Goal: Task Accomplishment & Management: Manage account settings

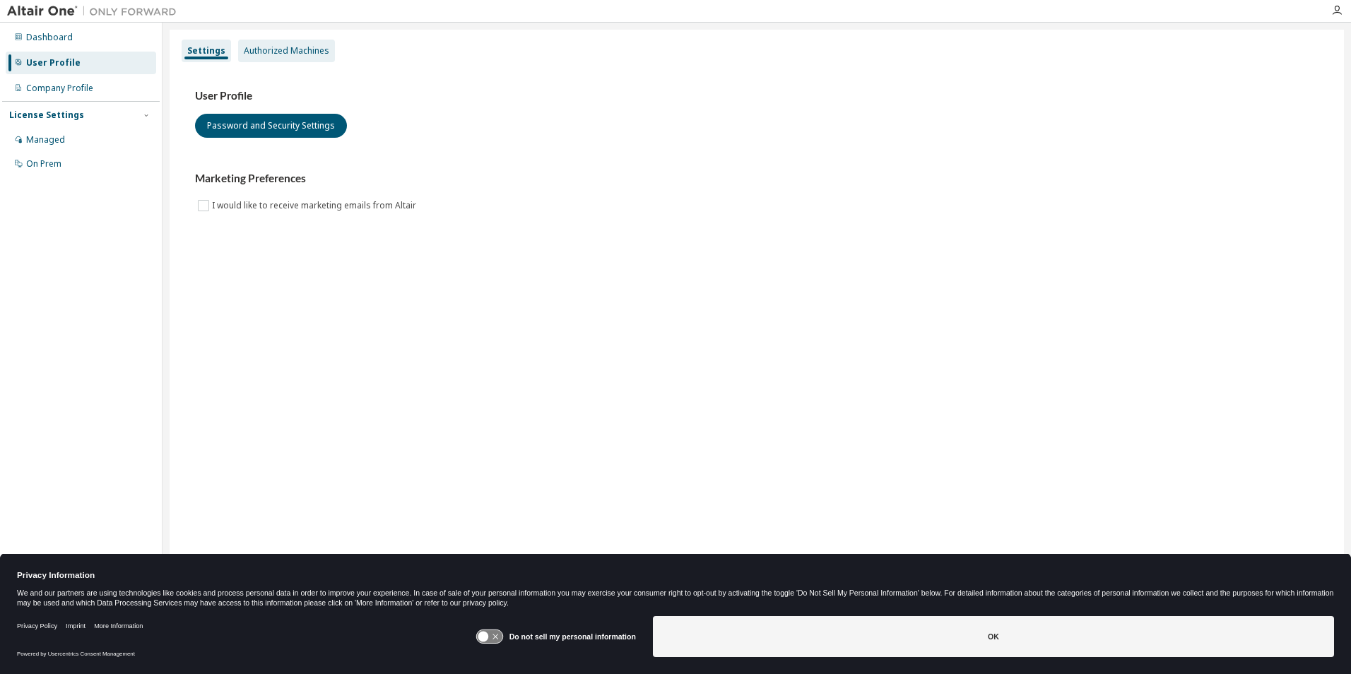
click at [281, 53] on div "Authorized Machines" at bounding box center [287, 50] width 86 height 11
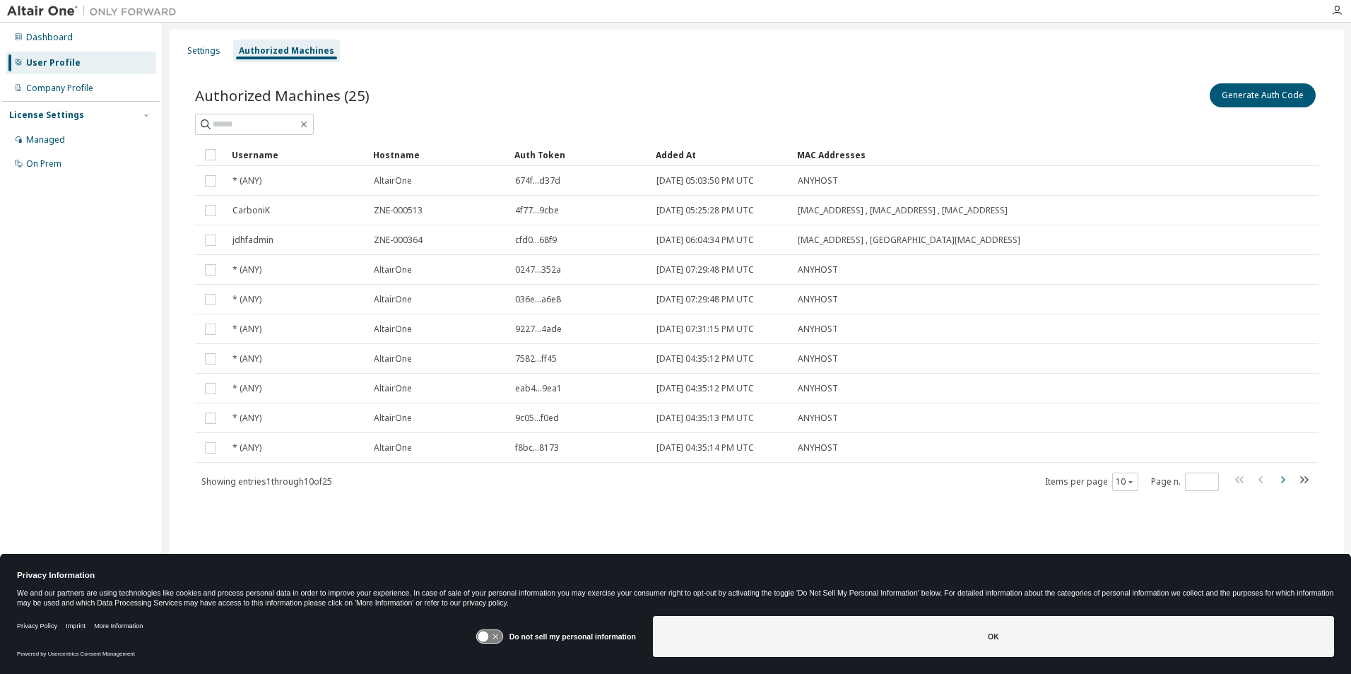
click at [1282, 480] on icon "button" at bounding box center [1282, 479] width 17 height 17
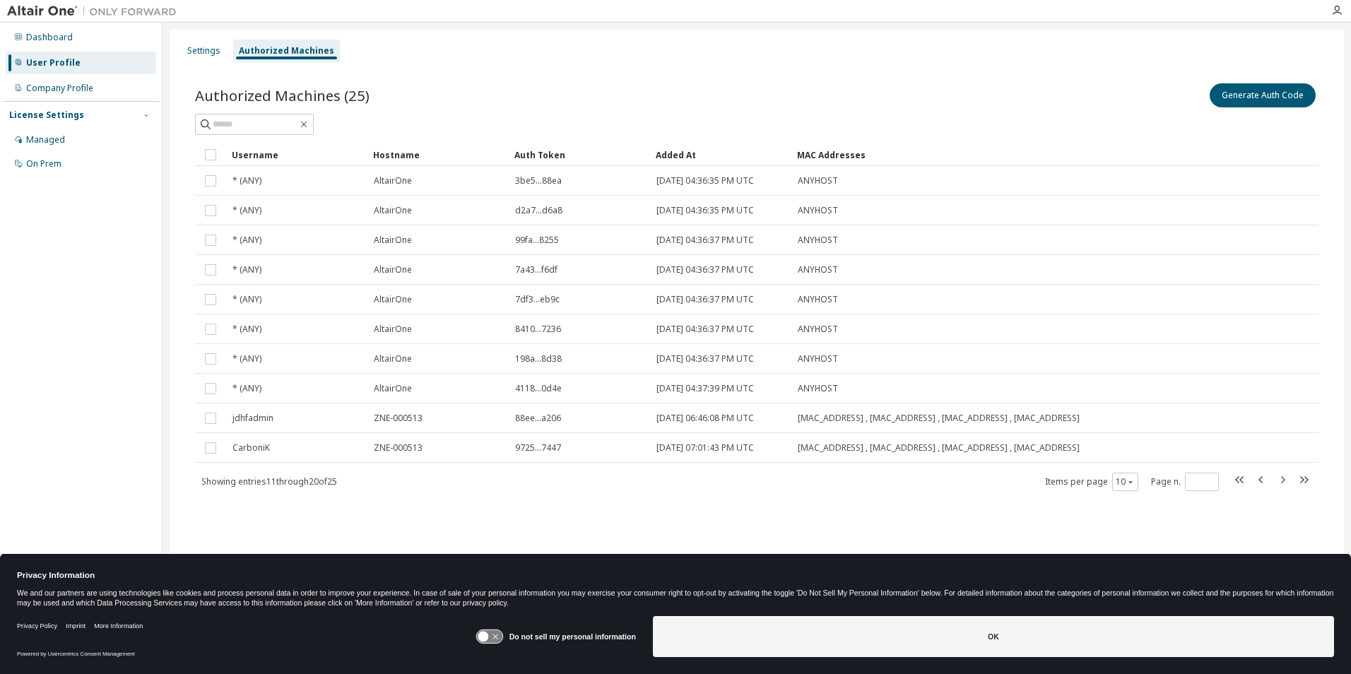
click at [1282, 480] on icon "button" at bounding box center [1282, 479] width 17 height 17
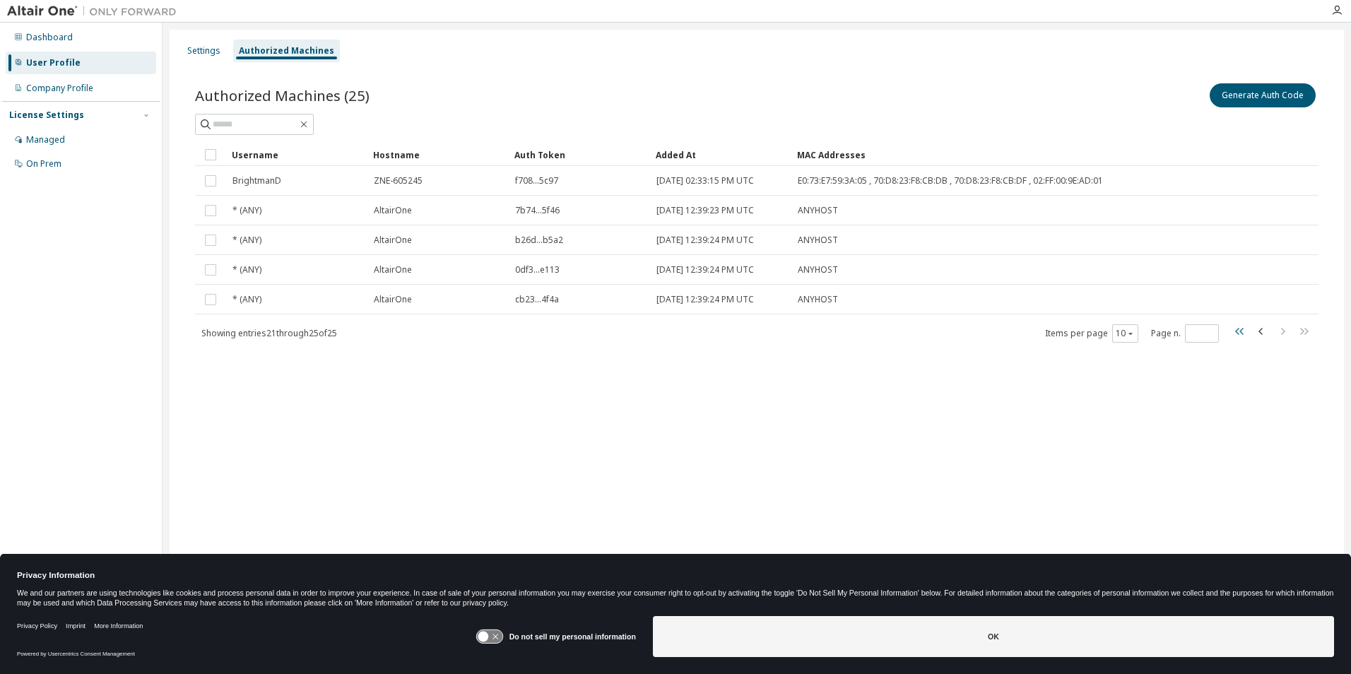
click at [1239, 331] on icon "button" at bounding box center [1240, 331] width 17 height 17
type input "*"
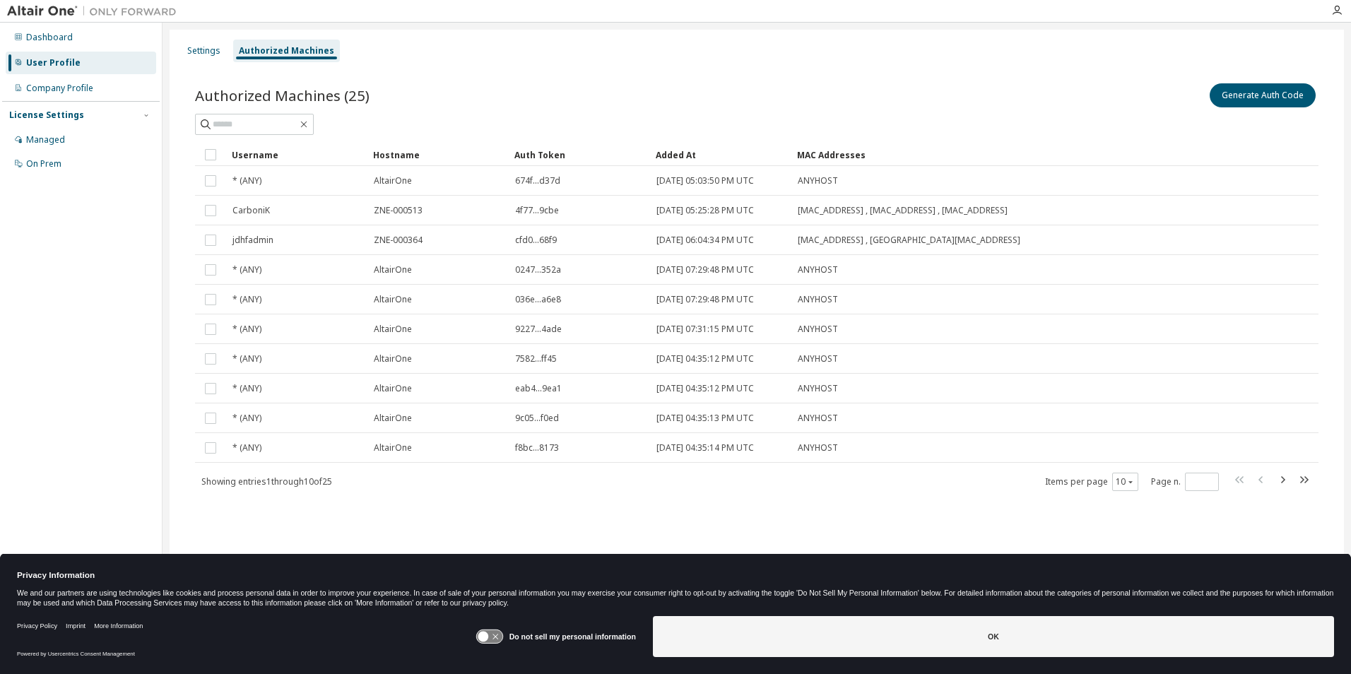
click at [1239, 331] on tr "* (ANY) AltairOne 9227...4ade 2024-01-03 07:31:15 PM UTC ANYHOST" at bounding box center [757, 329] width 1124 height 30
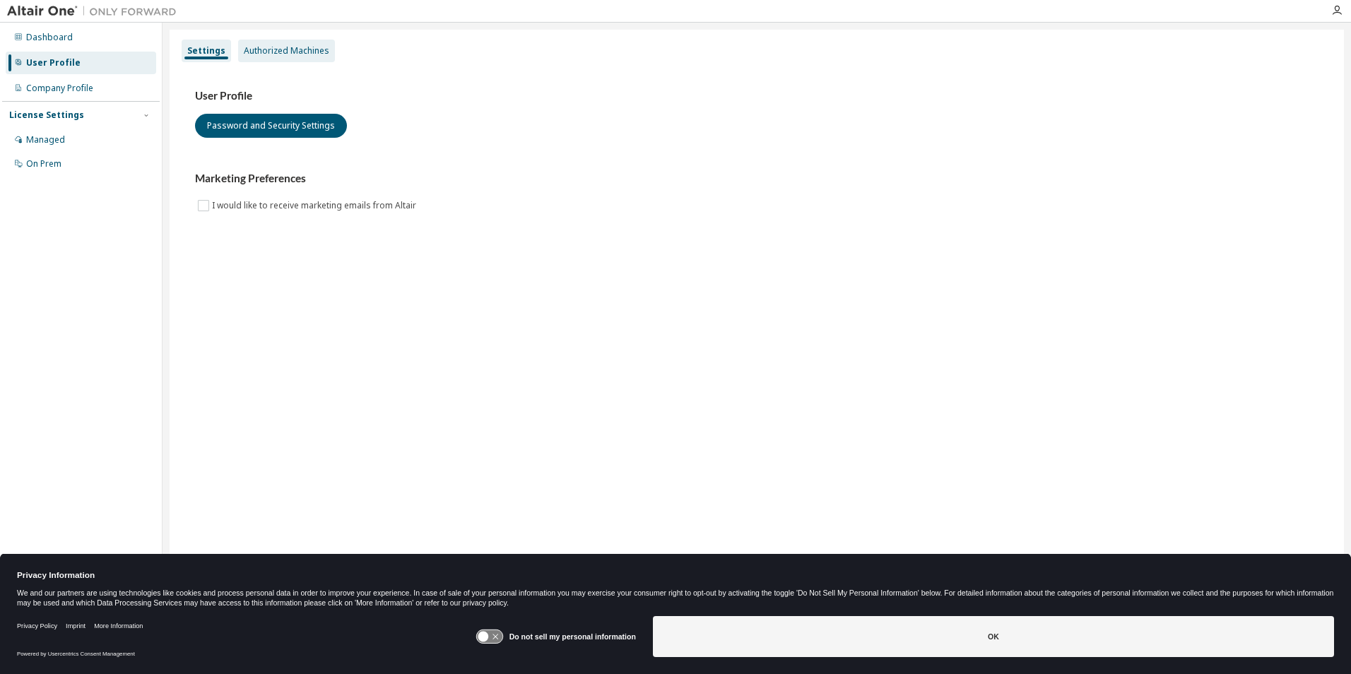
click at [313, 53] on div "Authorized Machines" at bounding box center [287, 50] width 86 height 11
